Goal: Navigation & Orientation: Find specific page/section

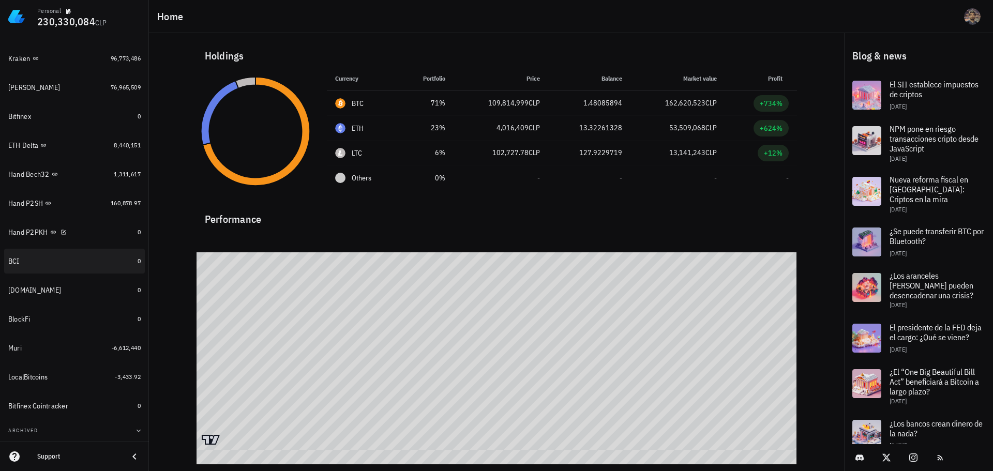
scroll to position [185, 0]
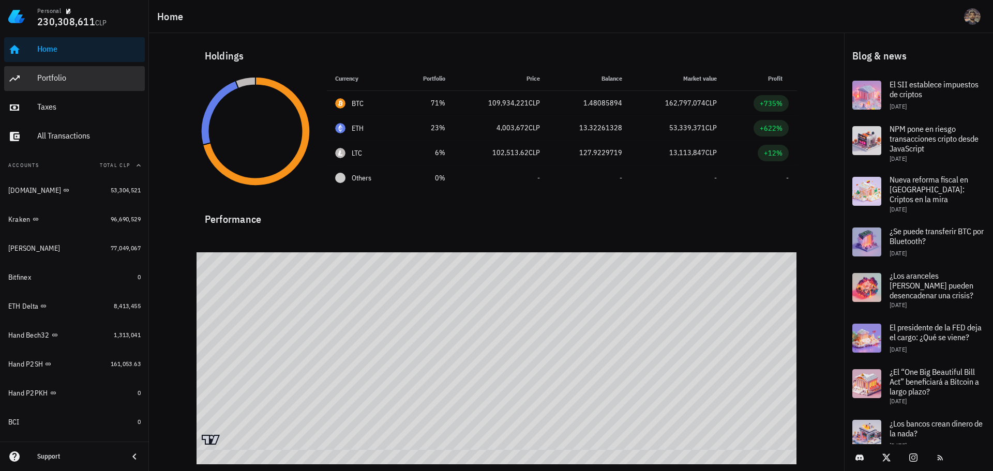
click at [60, 80] on div "Portfolio" at bounding box center [88, 78] width 103 height 10
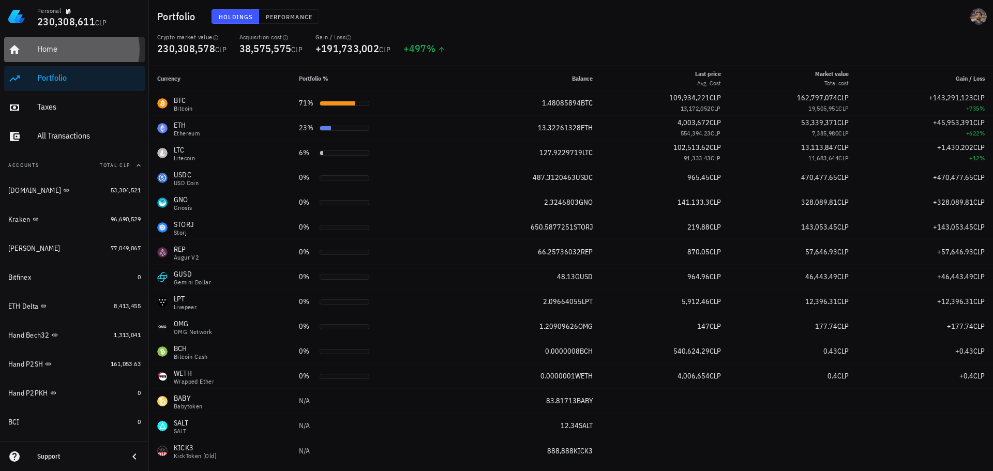
click at [56, 43] on div "Home" at bounding box center [88, 49] width 103 height 23
